Goal: Transaction & Acquisition: Purchase product/service

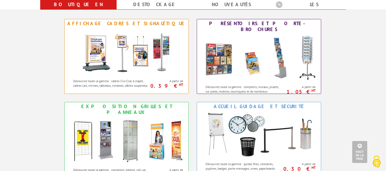
scroll to position [12, 0]
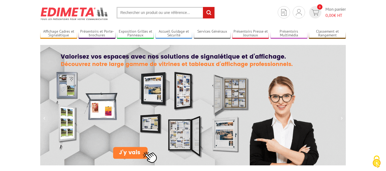
click at [151, 12] on input "text" at bounding box center [166, 13] width 98 height 12
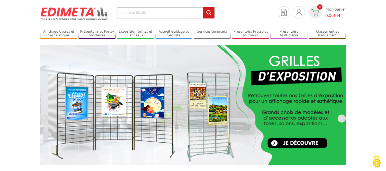
type input "panneau 60x80"
click at [203, 7] on input "rechercher" at bounding box center [209, 13] width 12 height 12
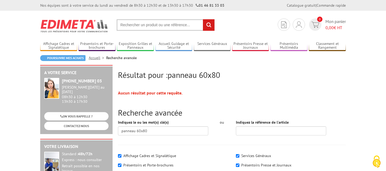
click at [177, 25] on input "text" at bounding box center [166, 25] width 98 height 12
paste input "Porte-affiches"
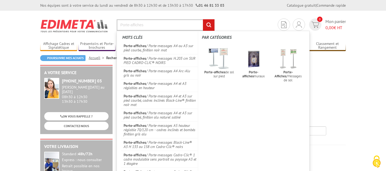
type input "Porte-affiches"
click at [203, 19] on input "rechercher" at bounding box center [209, 25] width 12 height 12
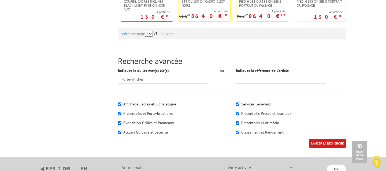
scroll to position [582, 0]
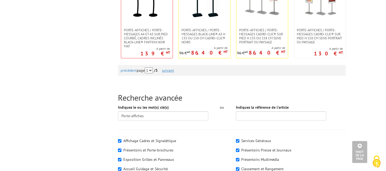
click at [174, 72] on link "suivant" at bounding box center [168, 70] width 12 height 5
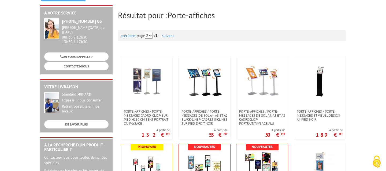
scroll to position [116, 0]
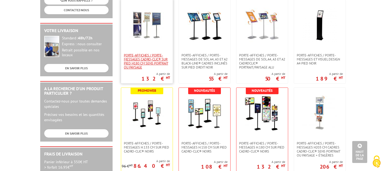
click at [155, 62] on span "Porte-affiches / Porte-messages Cadro-Clic® sur pied H180 cm sens portrait ou p…" at bounding box center [147, 61] width 46 height 16
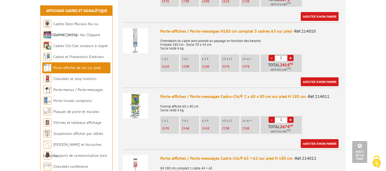
scroll to position [474, 0]
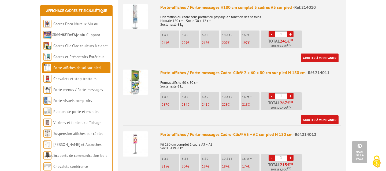
click at [323, 70] on span "Réf.214011" at bounding box center [318, 72] width 21 height 5
click at [289, 93] on link "+" at bounding box center [290, 96] width 6 height 6
click at [274, 93] on link "-" at bounding box center [271, 96] width 6 height 6
type input "1"
click at [325, 115] on link "Ajouter à mon panier" at bounding box center [319, 119] width 38 height 9
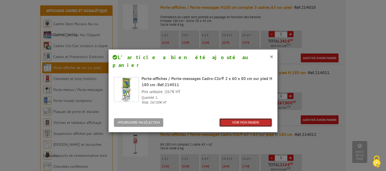
click at [237, 118] on link "VOIR MON PANIER" at bounding box center [245, 122] width 53 height 9
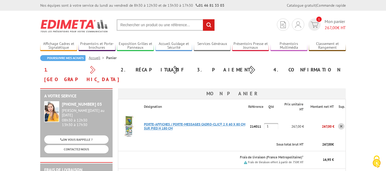
click at [218, 122] on link "PORTE-AFFICHES / PORTE-MESSAGES CADRO-CLIC® 2 X 60 X 80 CM SUR PIED H 180 CM" at bounding box center [194, 126] width 101 height 9
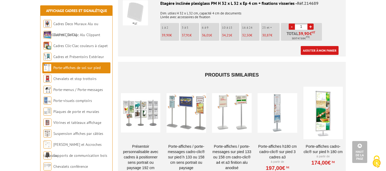
scroll to position [1174, 0]
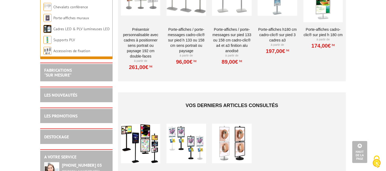
click at [153, 132] on div at bounding box center [140, 144] width 39 height 54
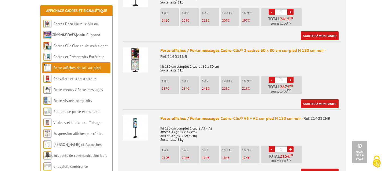
scroll to position [501, 0]
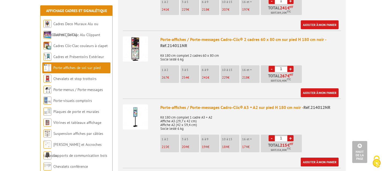
click at [180, 50] on p "Kit 180 cm complet 2 cadres 60 x 80 cm Socle lesté 6 kg" at bounding box center [250, 55] width 181 height 11
click at [182, 51] on p "Kit 180 cm complet 2 cadres 60 x 80 cm Socle lesté 6 kg" at bounding box center [250, 55] width 181 height 11
click at [141, 45] on img at bounding box center [135, 48] width 25 height 25
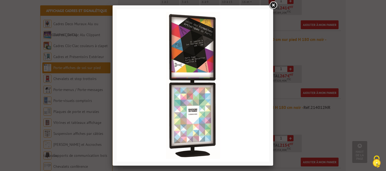
click at [189, 70] on img at bounding box center [193, 85] width 152 height 152
click at [192, 86] on img at bounding box center [193, 85] width 152 height 152
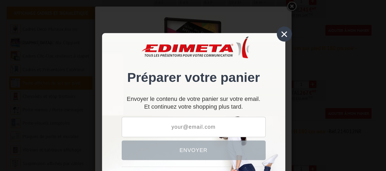
click at [268, 28] on div "×" at bounding box center [267, 28] width 12 height 12
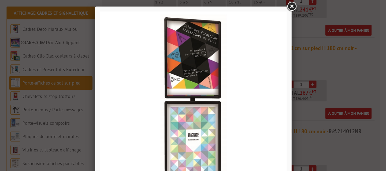
click at [271, 4] on link at bounding box center [273, 6] width 10 height 10
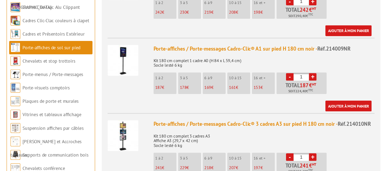
scroll to position [379, 0]
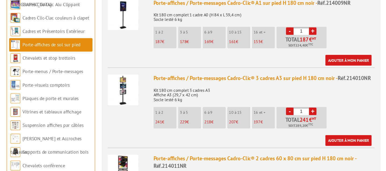
click at [136, 161] on img at bounding box center [135, 170] width 25 height 25
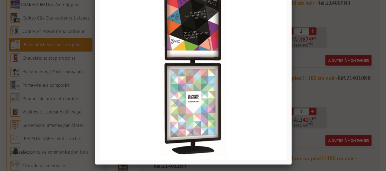
drag, startPoint x: 199, startPoint y: 111, endPoint x: 198, endPoint y: 115, distance: 3.9
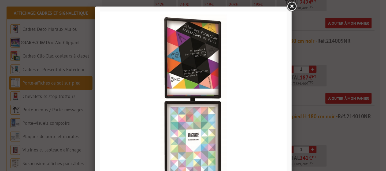
click at [272, 4] on link at bounding box center [273, 6] width 10 height 10
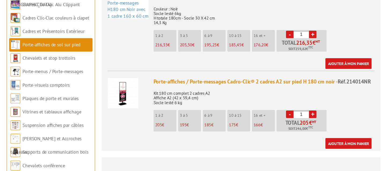
scroll to position [650, 0]
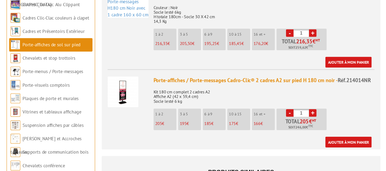
click at [318, 94] on span "Réf.214014NR" at bounding box center [324, 96] width 27 height 5
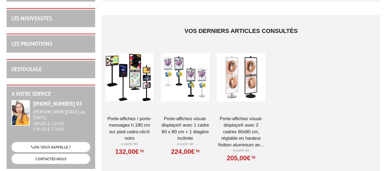
scroll to position [913, 0]
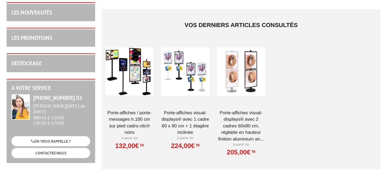
click at [240, 138] on link "Porte-affiches Visual-Displays® avec 2 cadres 60x80 cm, réglable en hauteur fin…" at bounding box center [231, 134] width 39 height 27
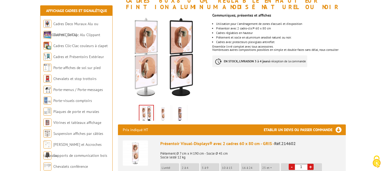
scroll to position [148, 0]
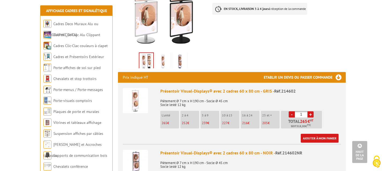
click at [159, 55] on img at bounding box center [162, 62] width 13 height 17
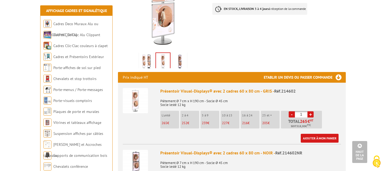
click at [176, 55] on img at bounding box center [179, 62] width 13 height 17
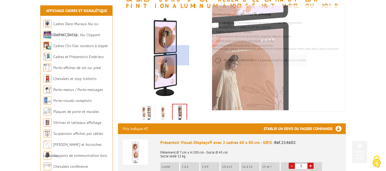
scroll to position [95, 0]
